Goal: Task Accomplishment & Management: Manage account settings

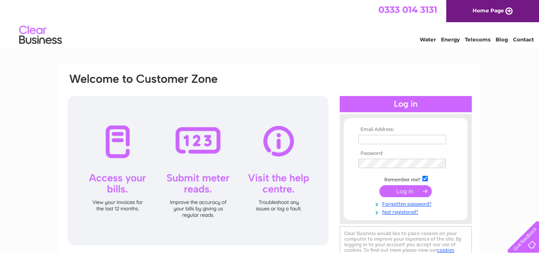
type input "[PERSON_NAME][EMAIL_ADDRESS][DOMAIN_NAME]"
click at [397, 190] on input "submit" at bounding box center [405, 191] width 52 height 12
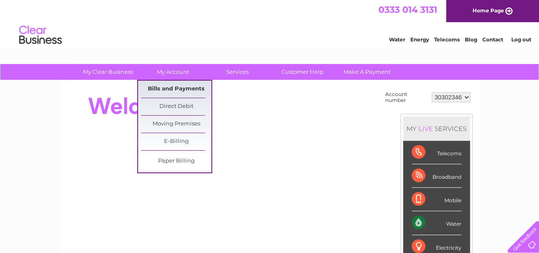
click at [180, 87] on link "Bills and Payments" at bounding box center [176, 89] width 70 height 17
click at [187, 87] on link "Bills and Payments" at bounding box center [176, 89] width 70 height 17
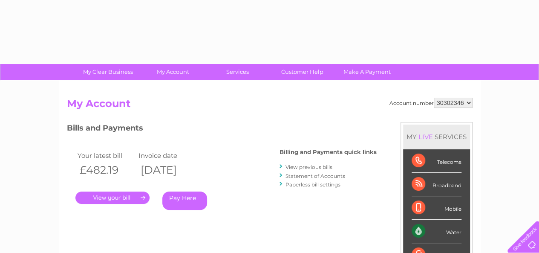
click at [126, 198] on link "." at bounding box center [112, 197] width 74 height 12
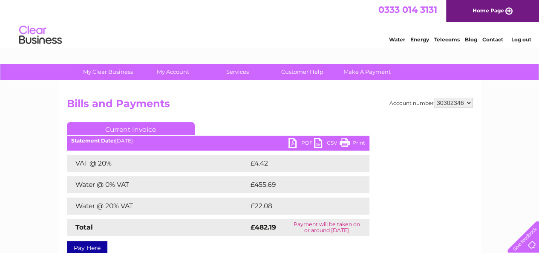
click at [304, 143] on link "PDF" at bounding box center [301, 144] width 26 height 12
drag, startPoint x: 529, startPoint y: 39, endPoint x: 521, endPoint y: 39, distance: 7.2
click at [529, 39] on link "Log out" at bounding box center [521, 39] width 20 height 6
